Goal: Task Accomplishment & Management: Manage account settings

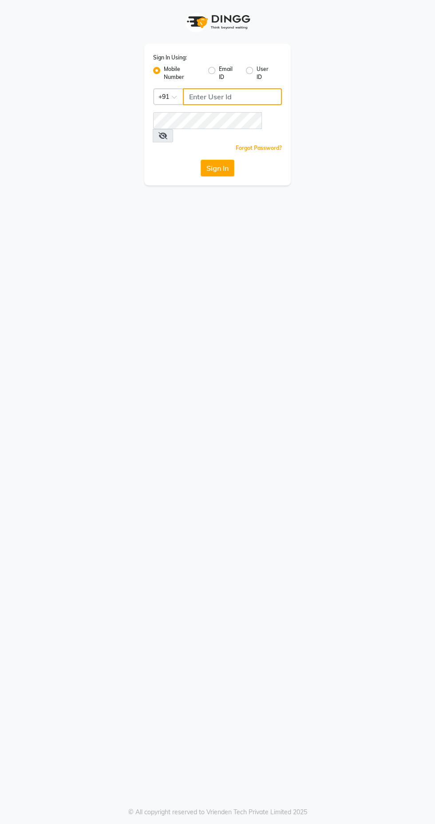
click at [208, 101] on input "Username" at bounding box center [232, 96] width 99 height 17
type input "9769573973"
click at [201, 160] on button "Sign In" at bounding box center [218, 168] width 34 height 17
